Goal: Communication & Community: Share content

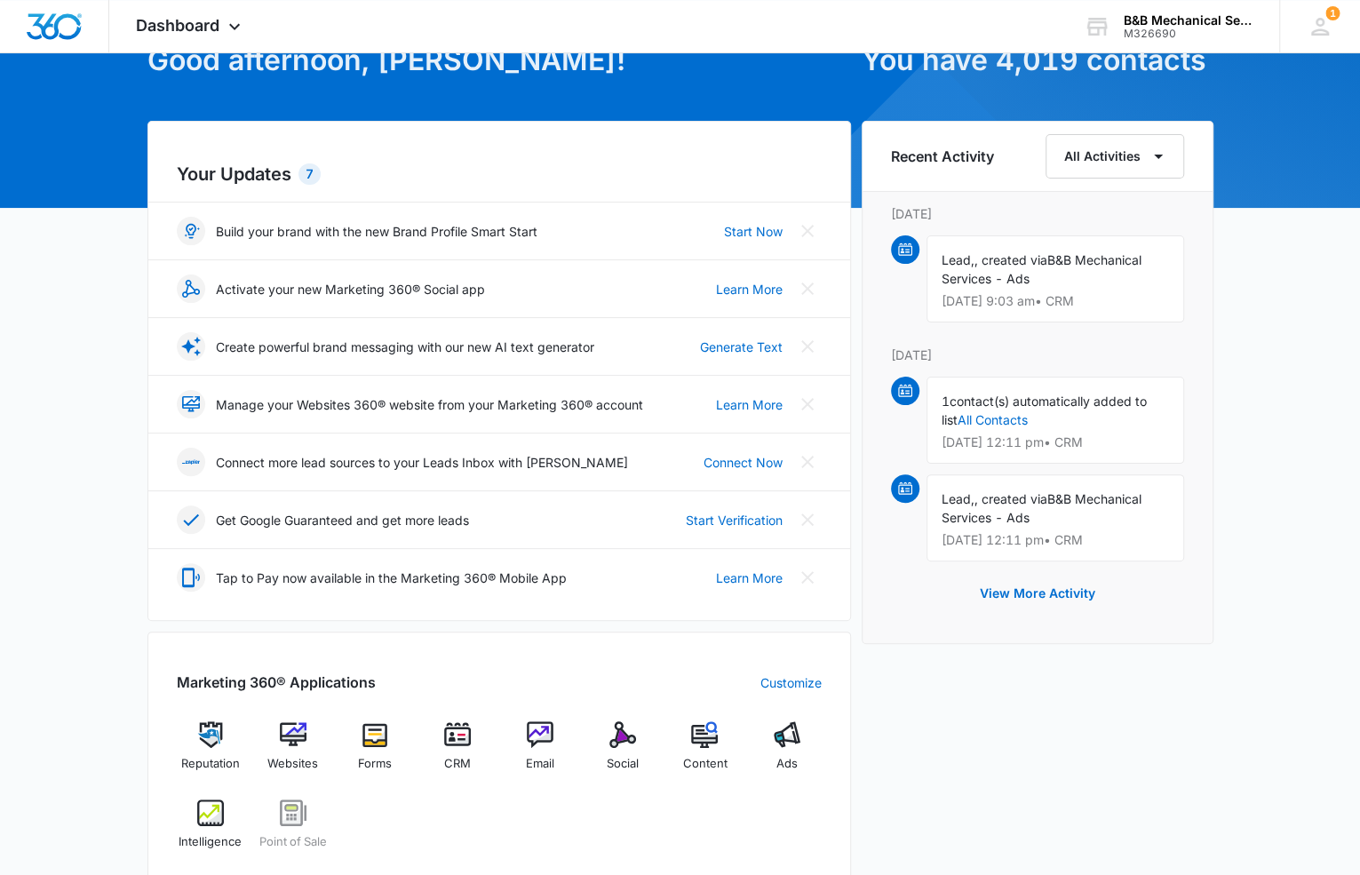
scroll to position [267, 0]
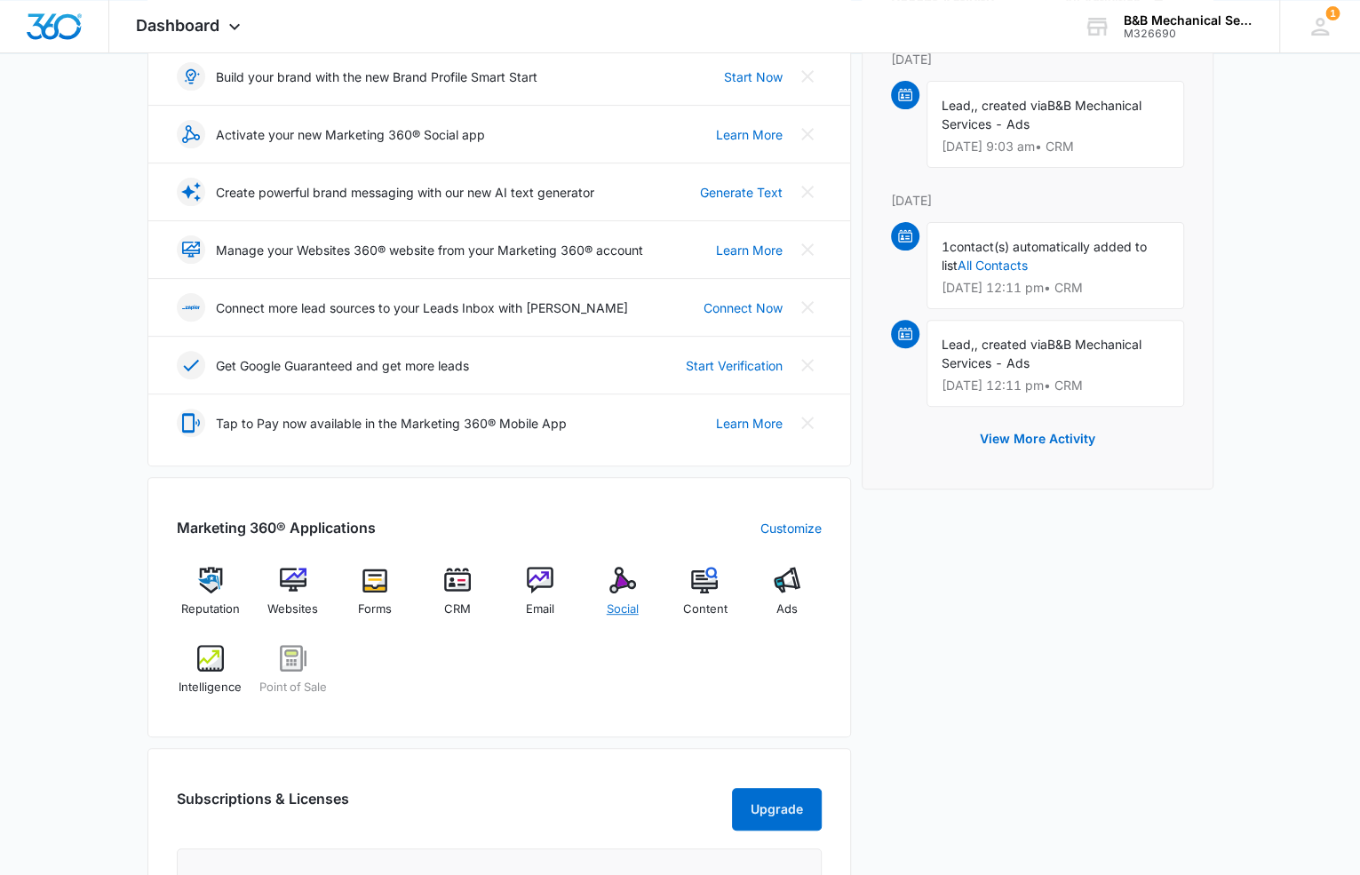
click at [621, 585] on img at bounding box center [623, 580] width 27 height 27
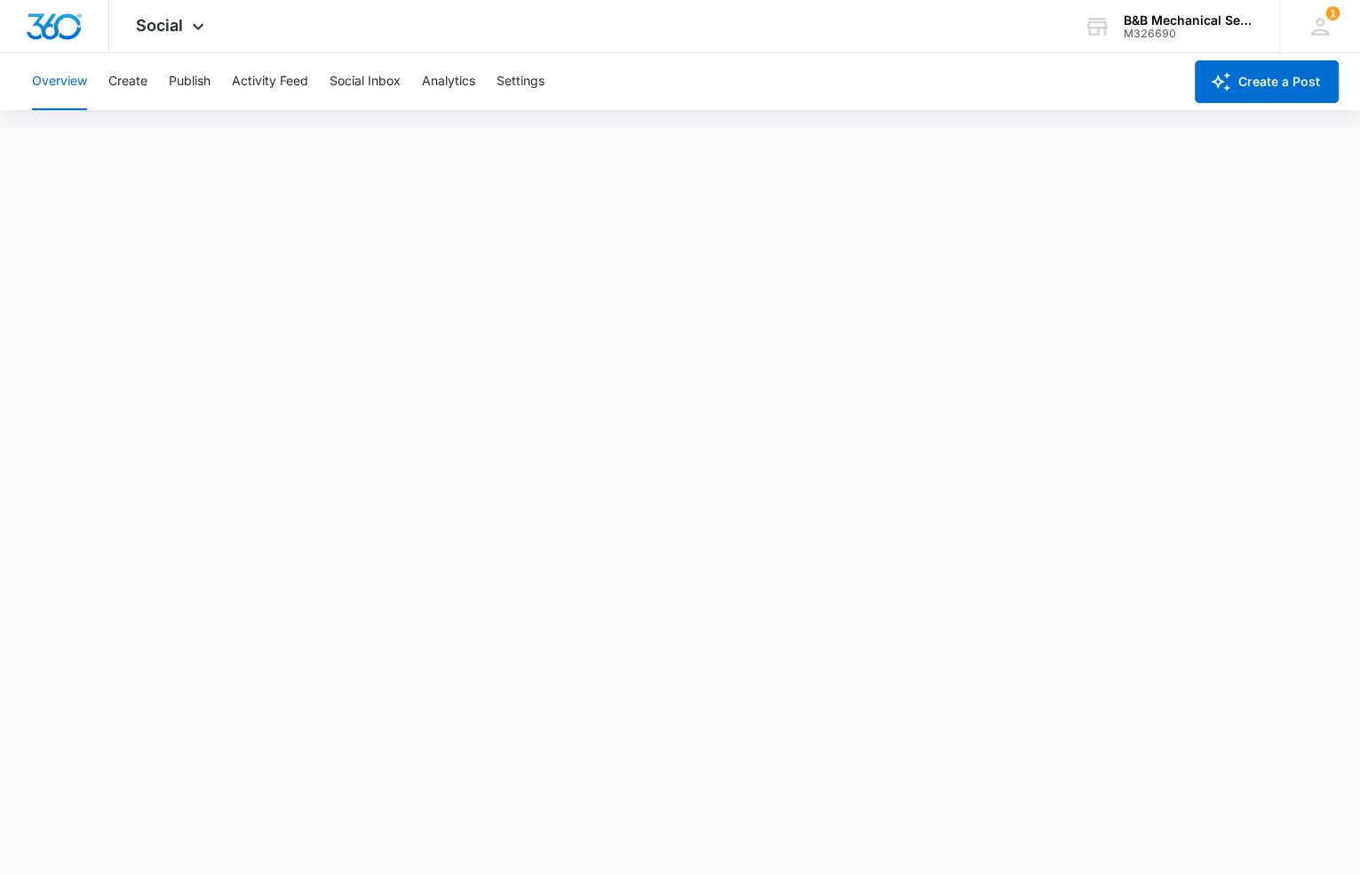
scroll to position [5, 0]
click at [1087, 78] on button "Create a Post" at bounding box center [1267, 81] width 144 height 43
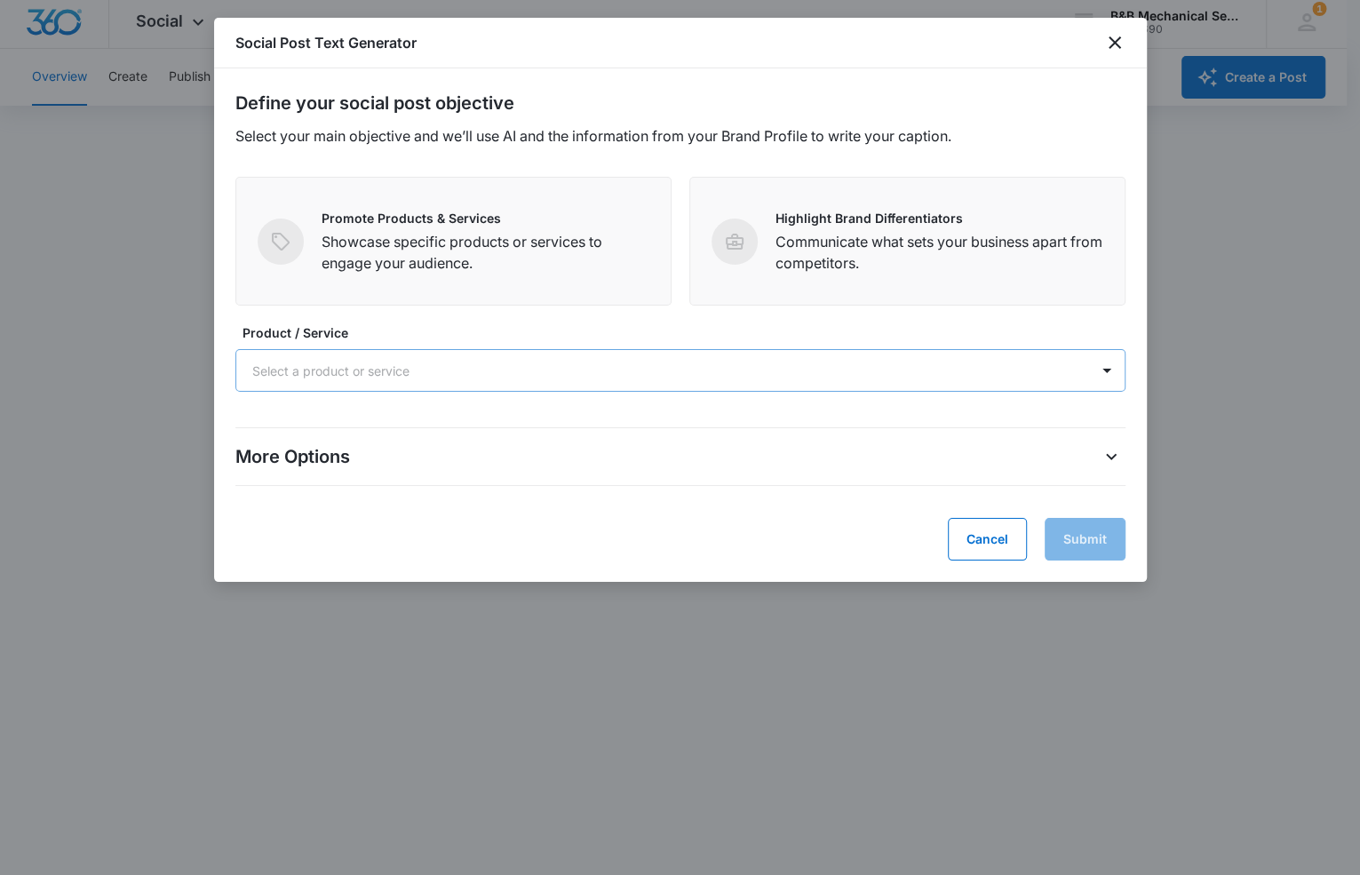
click at [379, 351] on div "Select a product or service" at bounding box center [662, 371] width 853 height 40
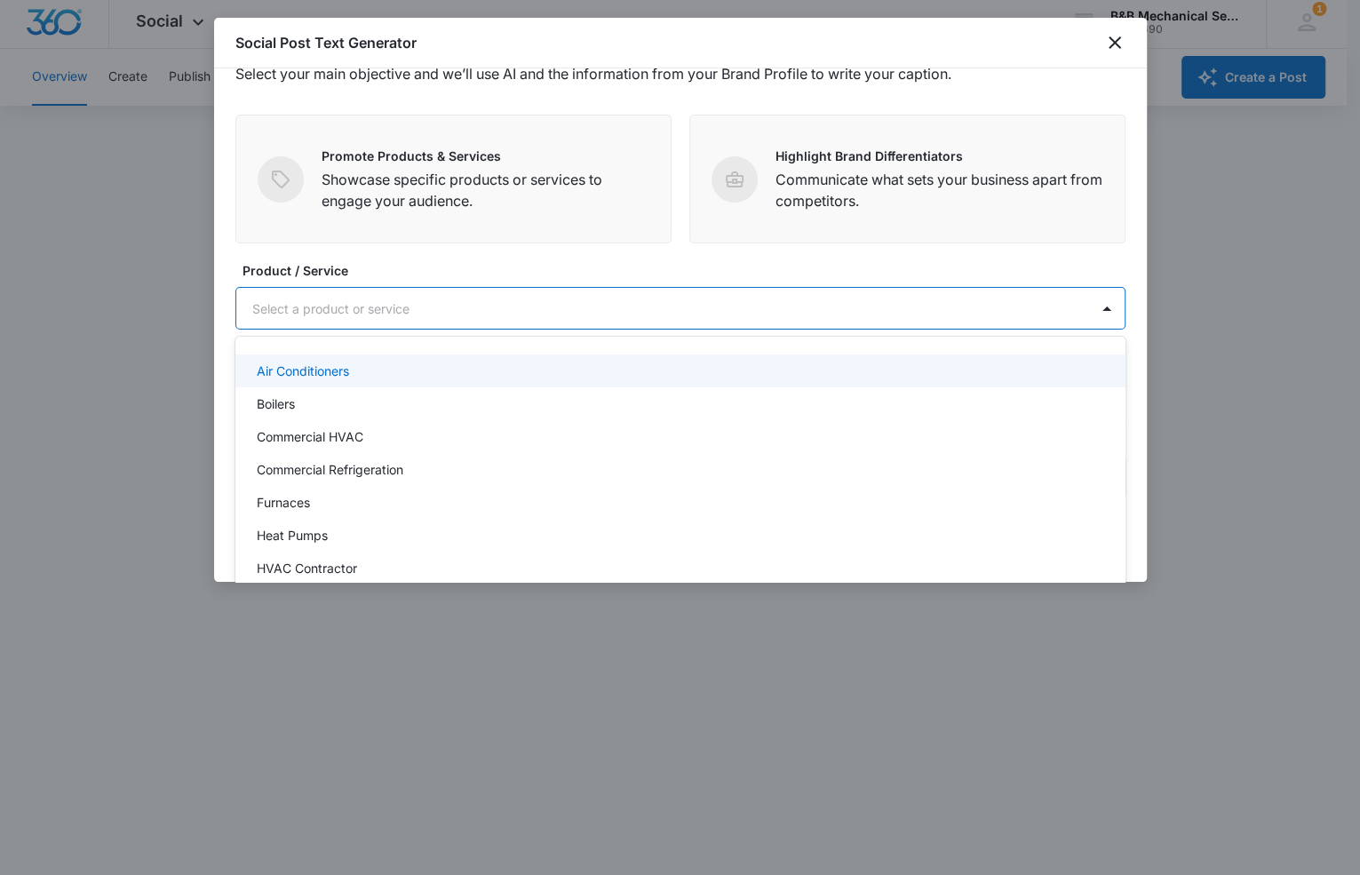
scroll to position [89, 0]
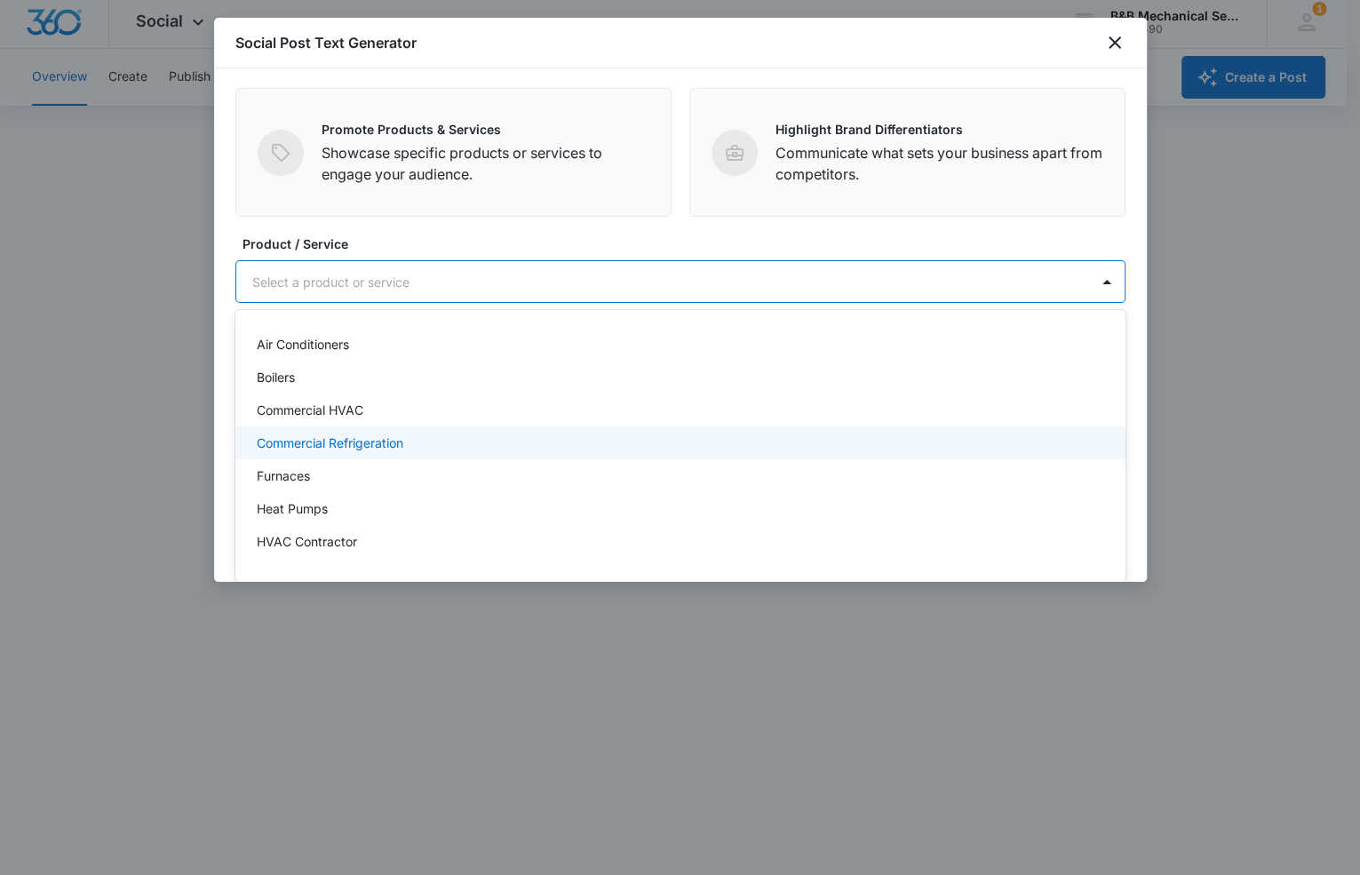
click at [314, 444] on p "Commercial Refrigeration" at bounding box center [330, 443] width 147 height 19
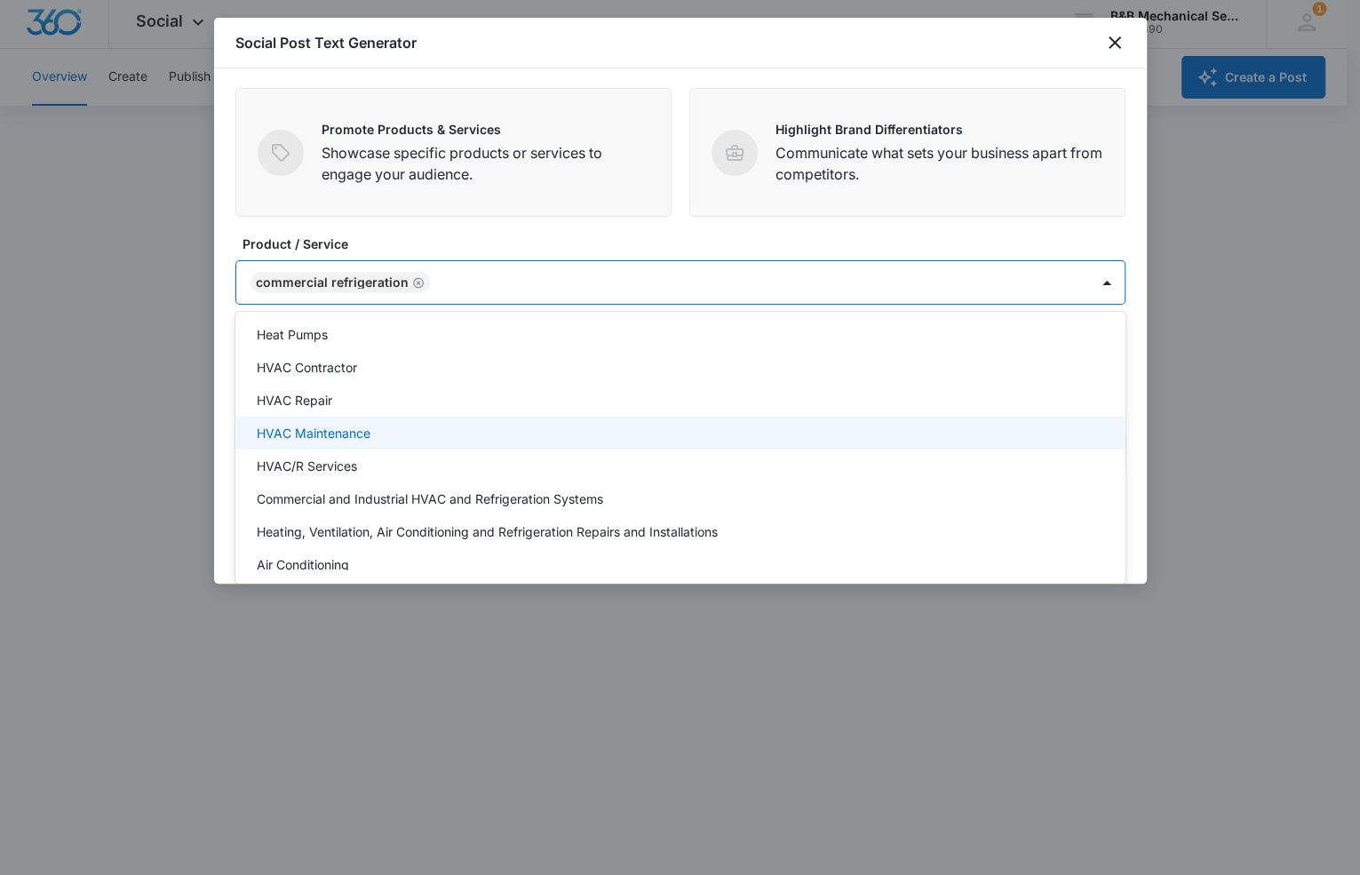
scroll to position [194, 0]
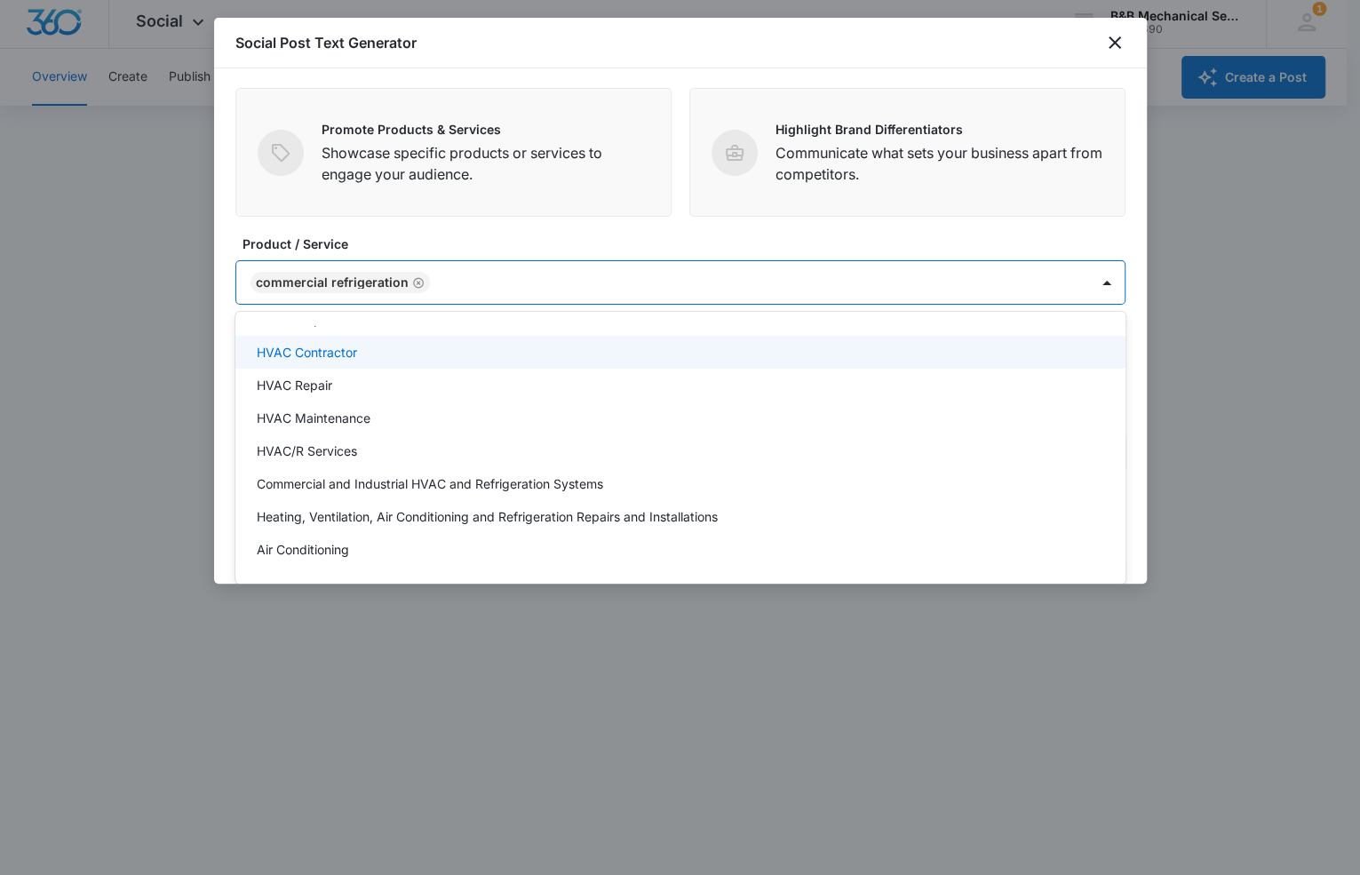
click at [413, 281] on icon "Remove Commercial Refrigeration" at bounding box center [418, 282] width 12 height 13
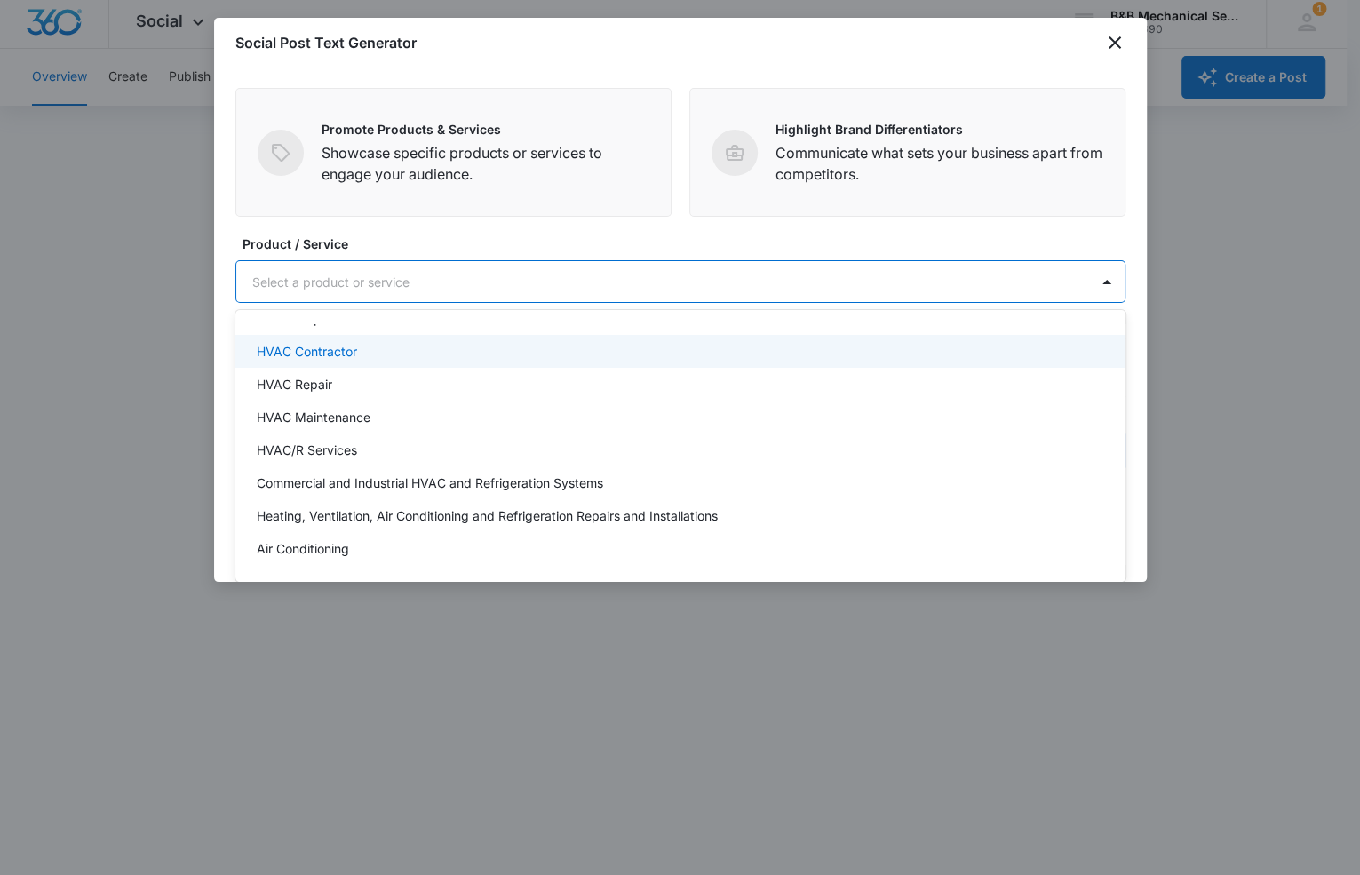
scroll to position [0, 0]
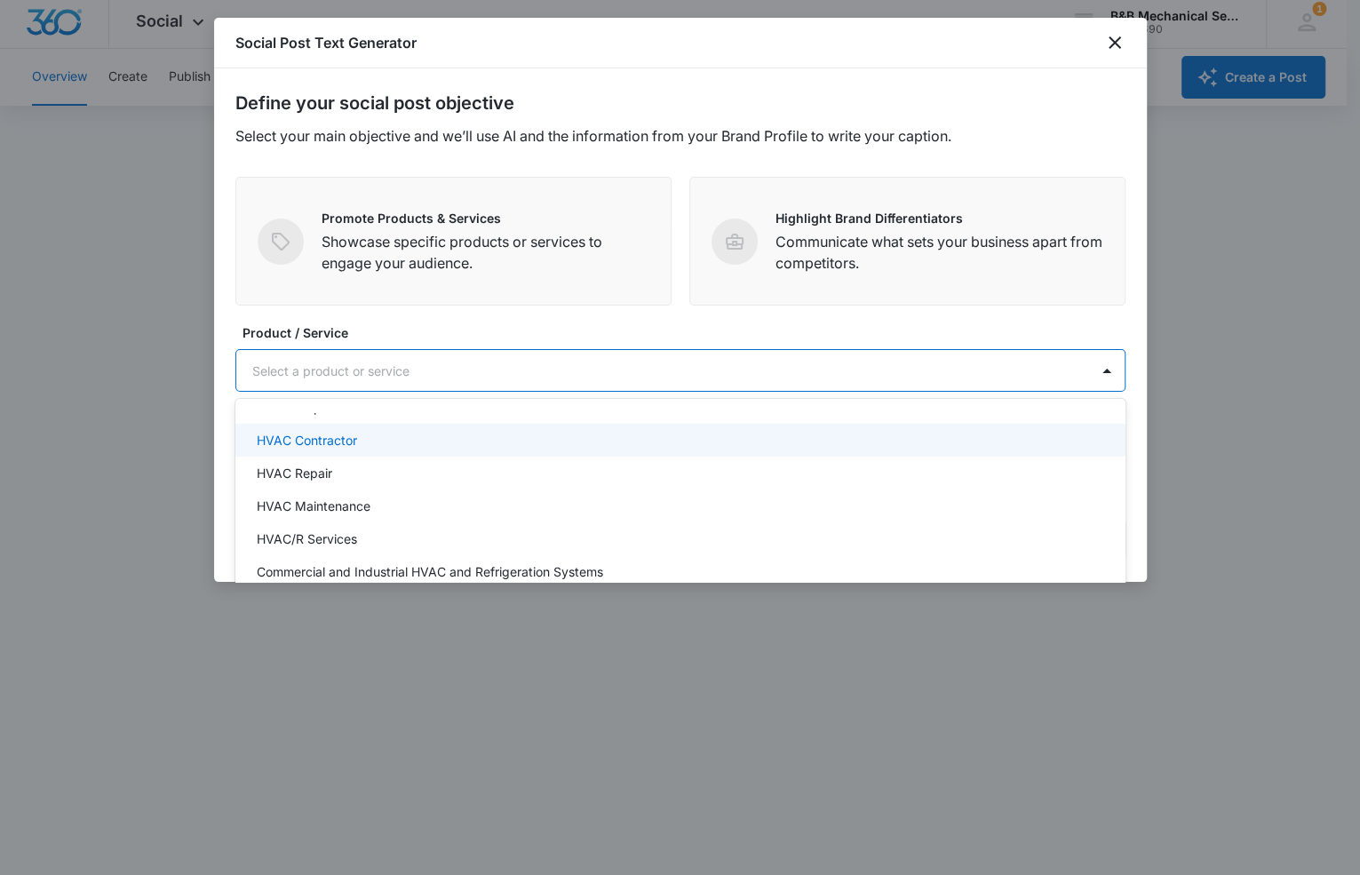
click at [396, 279] on form "Define your social post objective Select your main objective and we’ll use AI a…" at bounding box center [680, 325] width 890 height 471
click at [1087, 369] on div at bounding box center [1107, 370] width 28 height 28
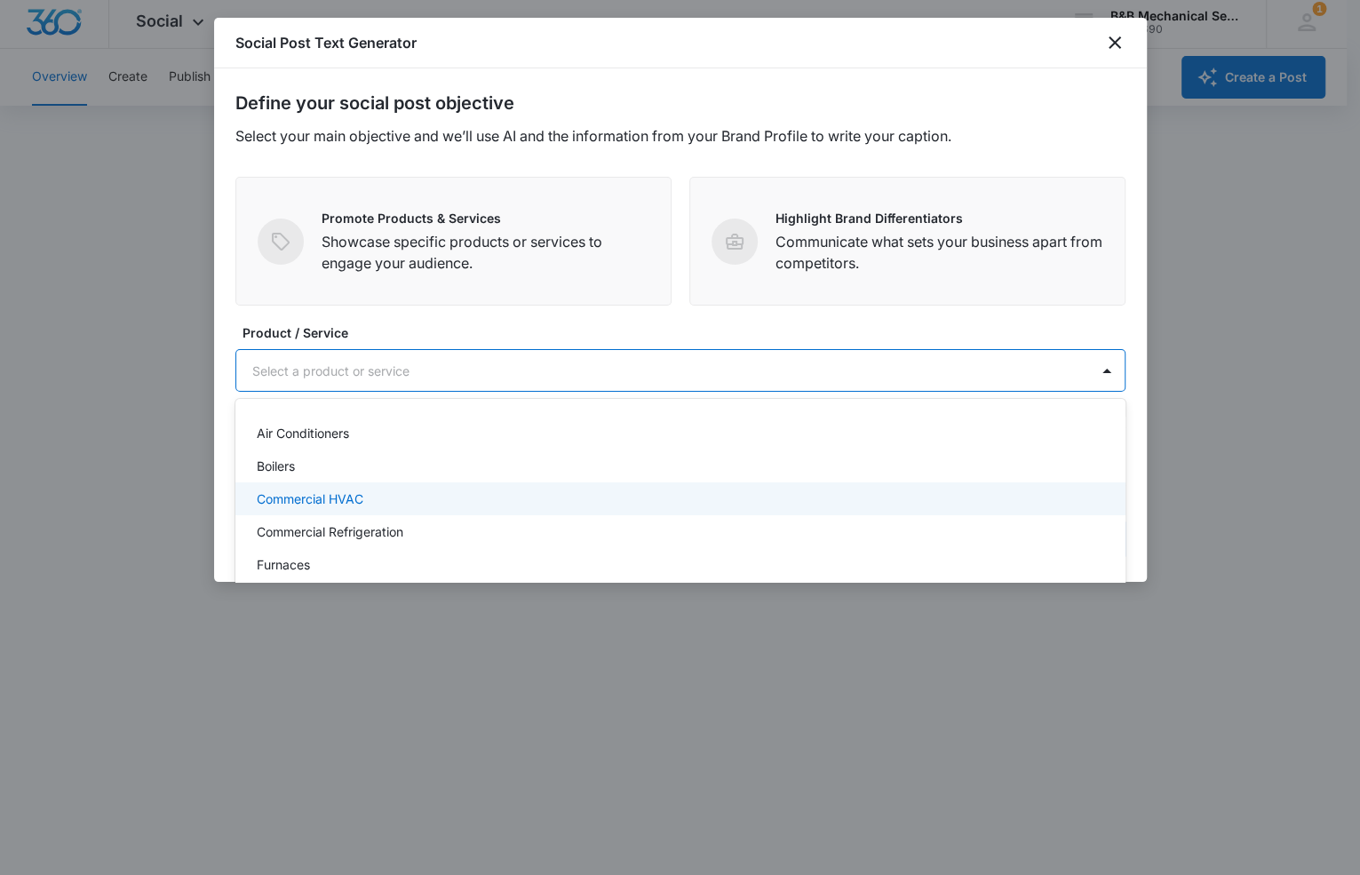
click at [364, 493] on div "Commercial HVAC" at bounding box center [679, 499] width 844 height 19
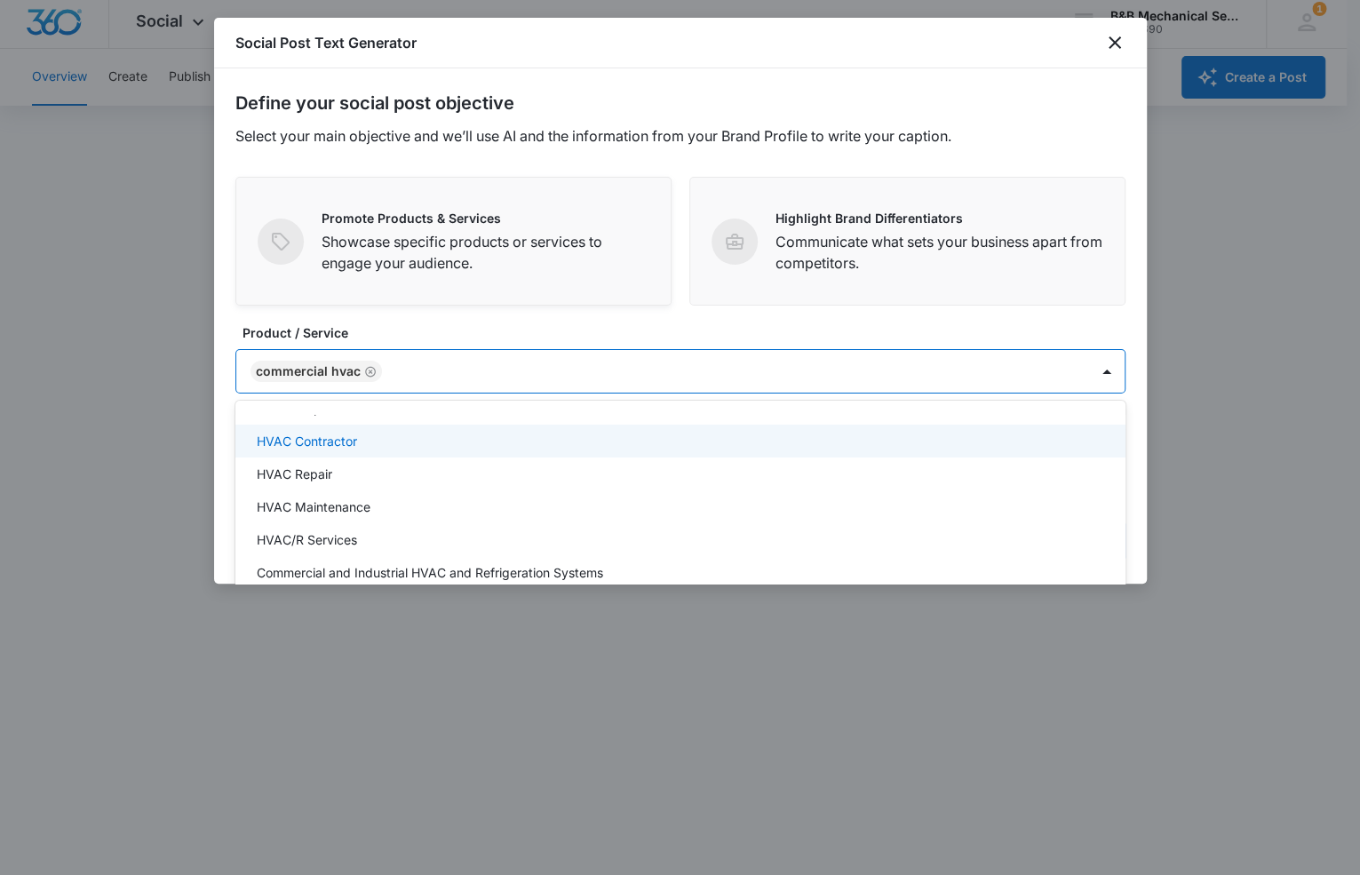
click at [374, 232] on p "Showcase specific products or services to engage your audience." at bounding box center [486, 252] width 328 height 43
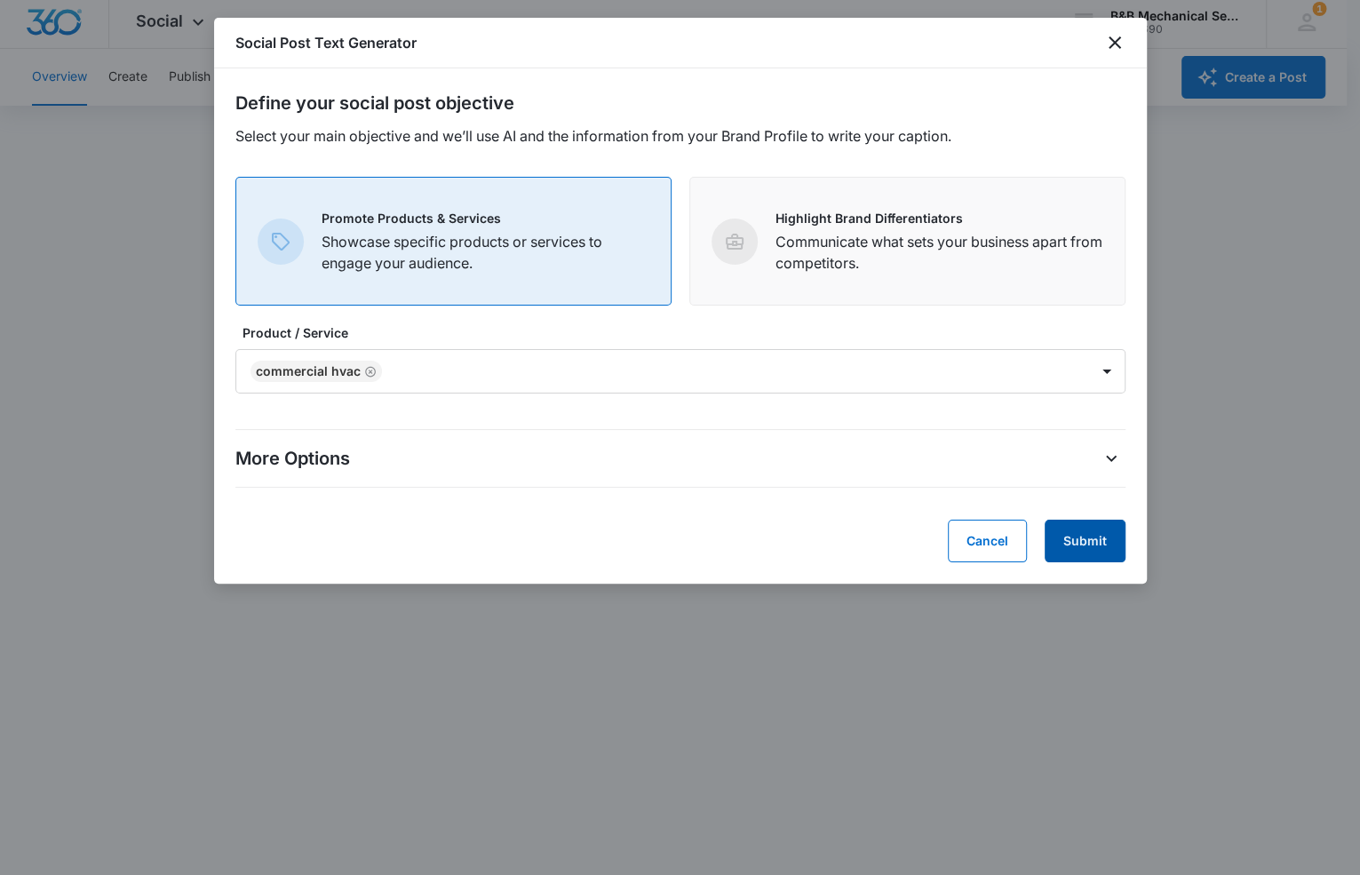
click at [1087, 550] on button "Submit" at bounding box center [1085, 541] width 81 height 43
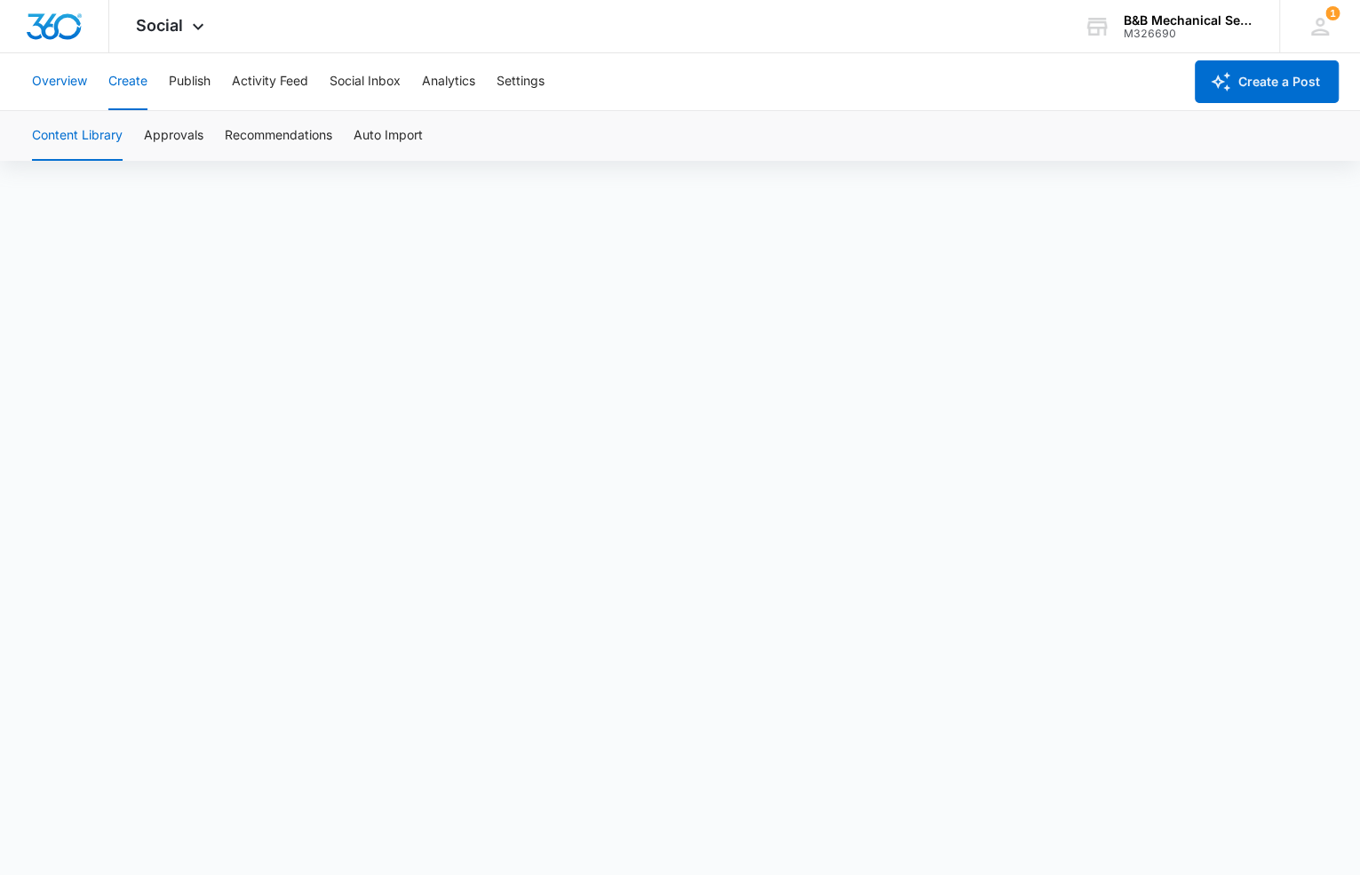
click at [44, 80] on button "Overview" at bounding box center [59, 81] width 55 height 57
